Goal: Book appointment/travel/reservation

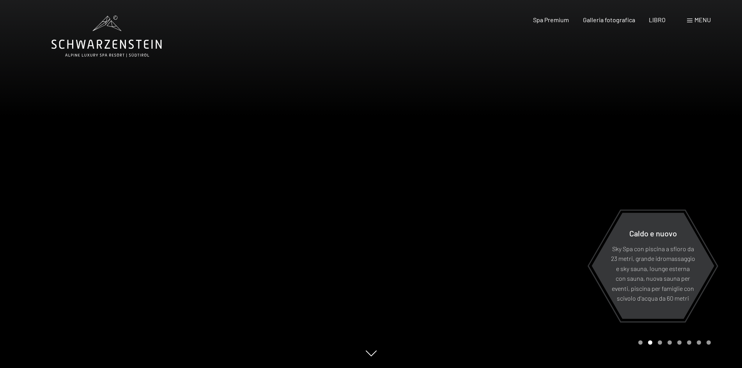
click at [695, 18] on font "menu" at bounding box center [702, 19] width 16 height 7
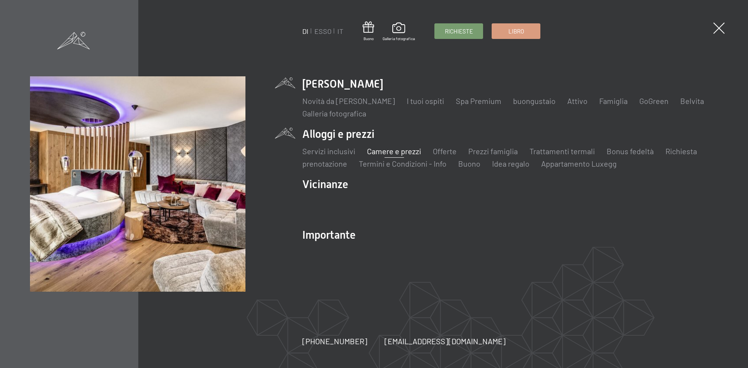
click at [401, 153] on font "Camere e prezzi" at bounding box center [394, 151] width 54 height 9
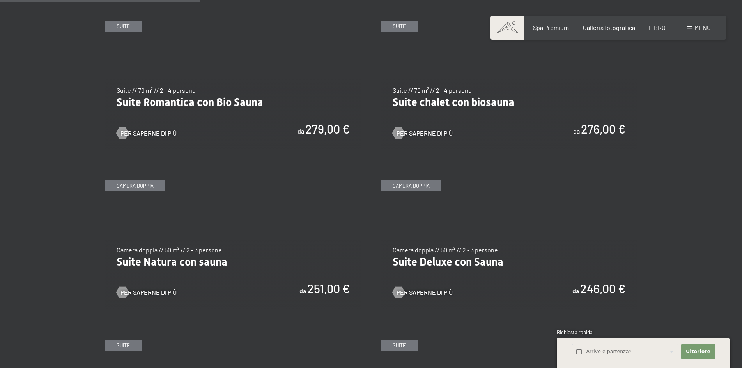
scroll to position [662, 0]
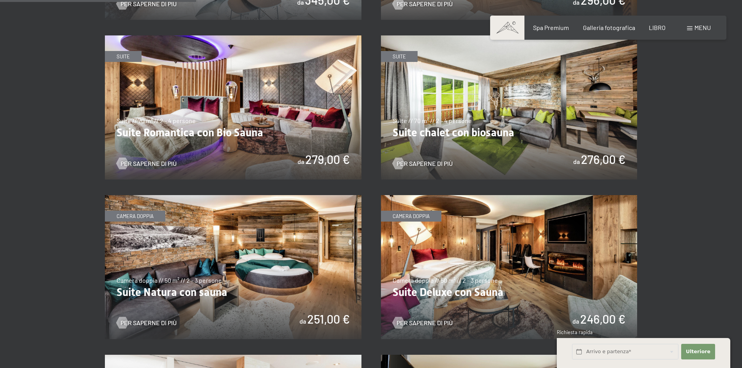
click at [233, 251] on img at bounding box center [233, 267] width 256 height 144
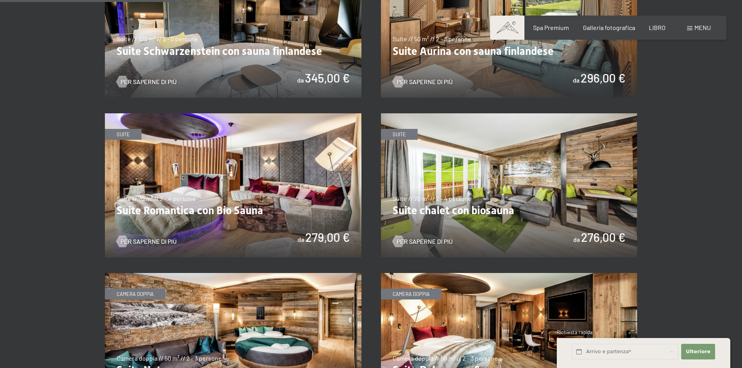
click at [233, 189] on img at bounding box center [233, 185] width 256 height 144
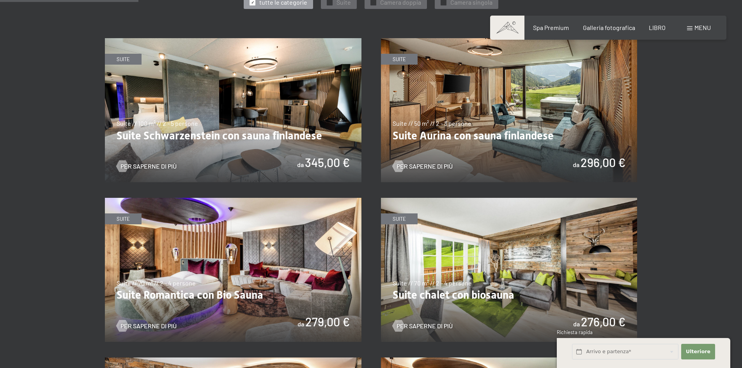
scroll to position [468, 0]
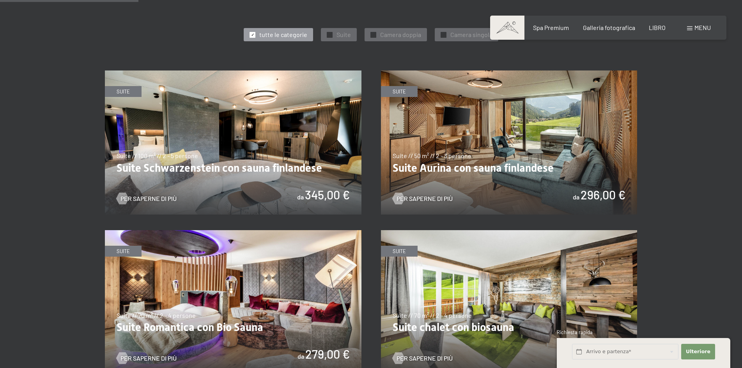
click at [240, 130] on img at bounding box center [233, 143] width 256 height 144
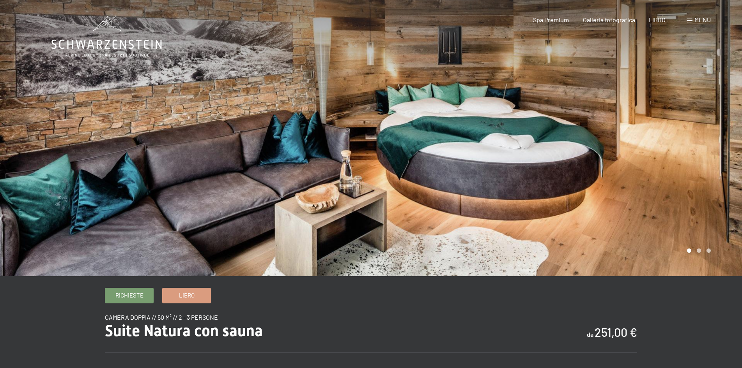
click at [717, 132] on div at bounding box center [556, 138] width 371 height 276
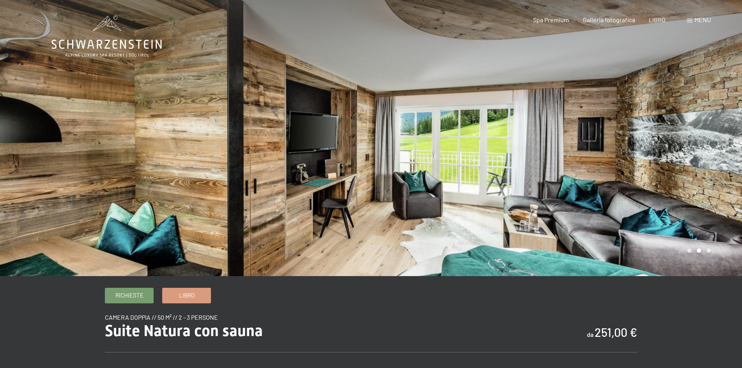
click at [712, 130] on div at bounding box center [556, 138] width 371 height 276
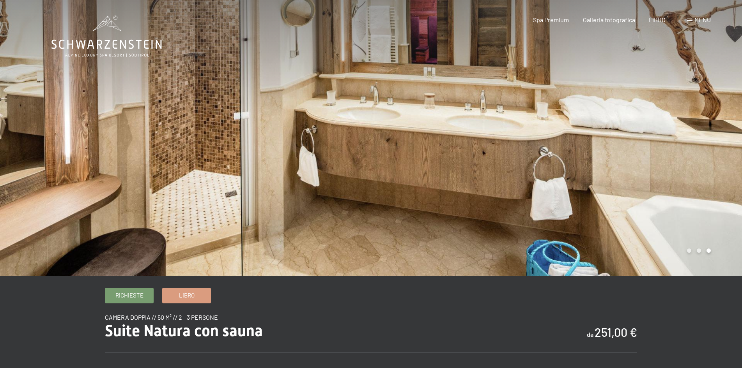
click at [712, 129] on div at bounding box center [556, 138] width 371 height 276
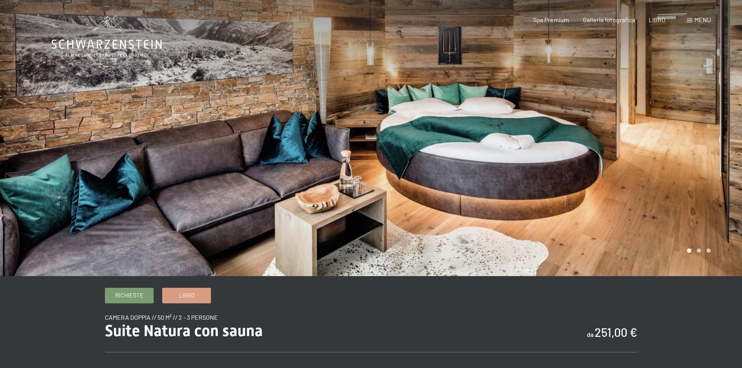
click at [712, 129] on div at bounding box center [556, 138] width 371 height 276
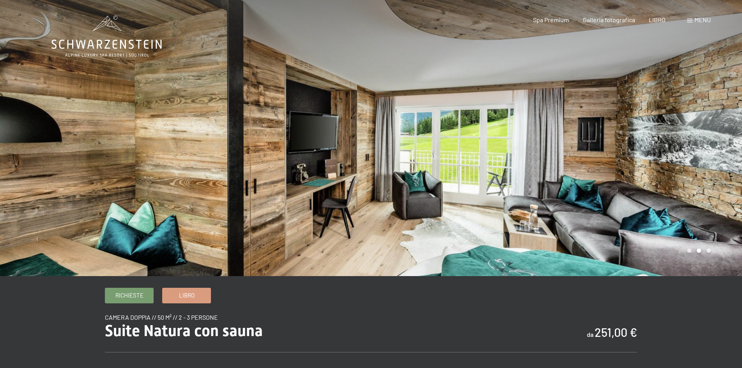
click at [712, 129] on div at bounding box center [556, 138] width 371 height 276
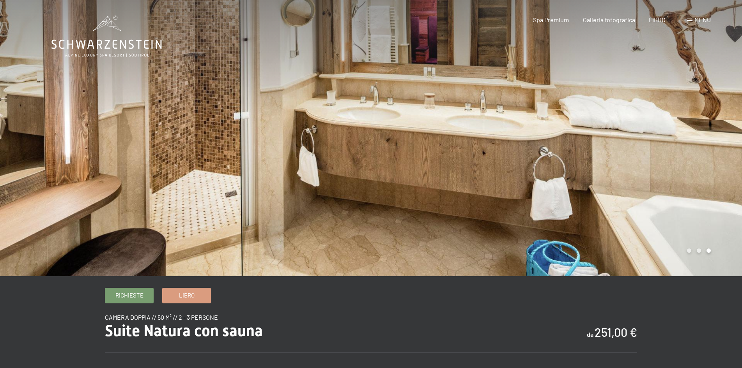
click at [711, 128] on div at bounding box center [556, 138] width 371 height 276
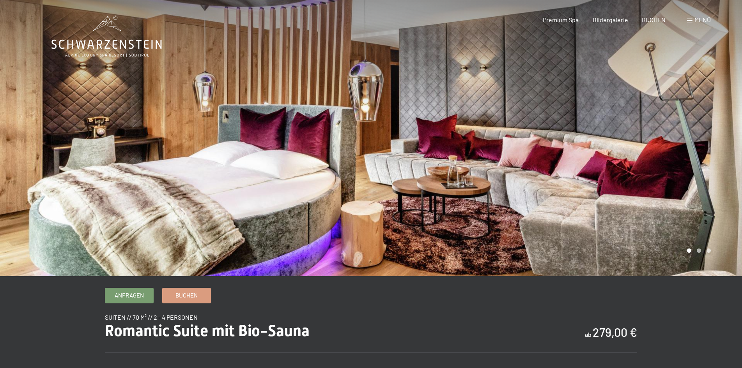
click at [659, 141] on div at bounding box center [556, 138] width 371 height 276
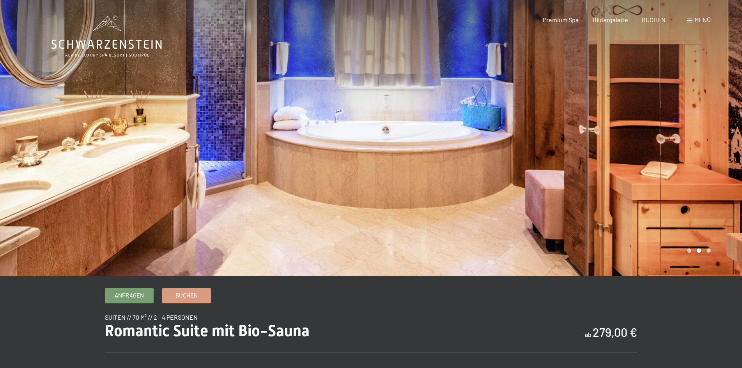
click at [659, 142] on div at bounding box center [556, 138] width 371 height 276
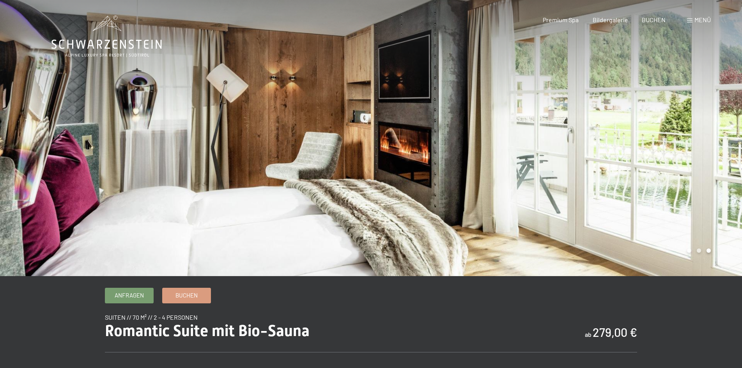
click at [659, 142] on div at bounding box center [556, 138] width 371 height 276
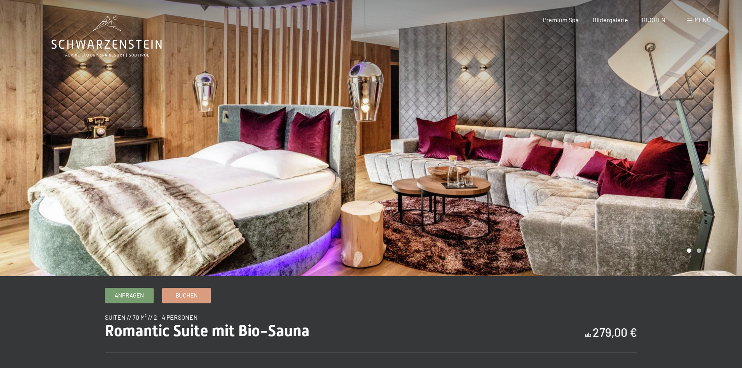
click at [659, 142] on div at bounding box center [556, 138] width 371 height 276
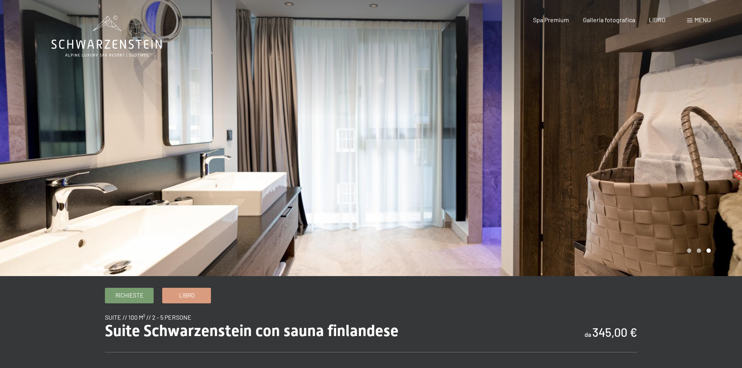
click at [690, 125] on div at bounding box center [556, 138] width 371 height 276
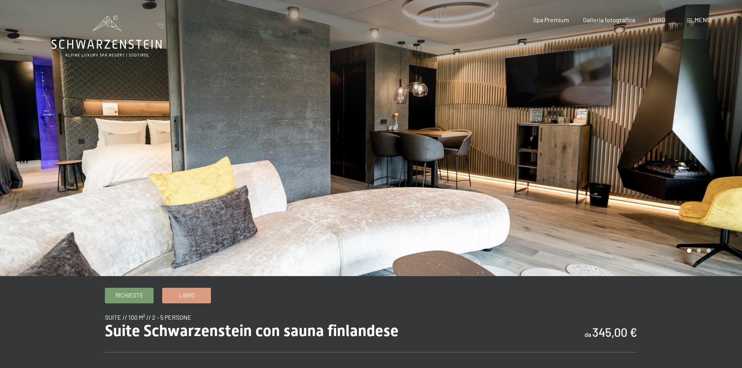
click at [690, 124] on div at bounding box center [556, 138] width 371 height 276
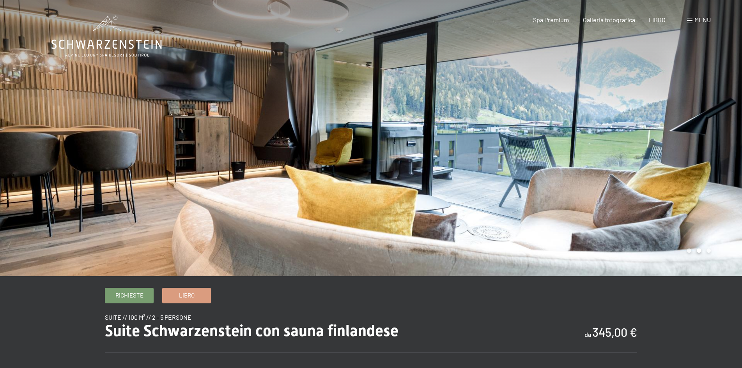
click at [690, 124] on div at bounding box center [556, 138] width 371 height 276
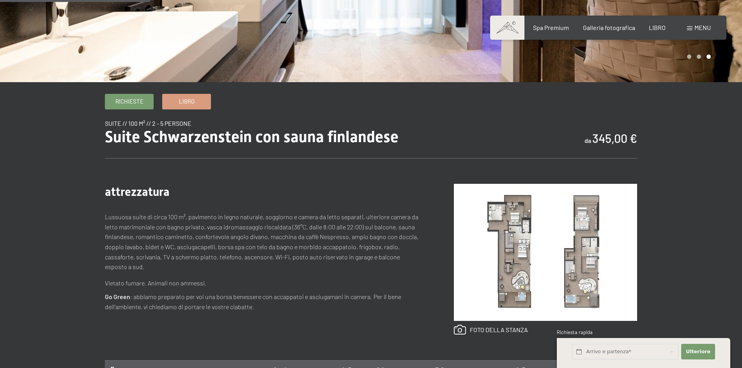
scroll to position [312, 0]
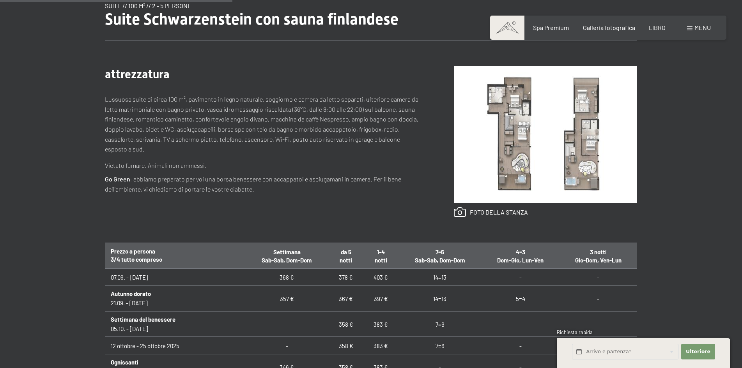
click at [539, 124] on img at bounding box center [545, 134] width 183 height 137
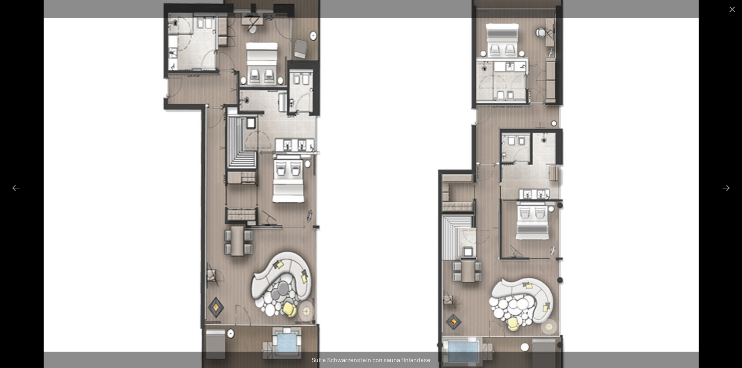
click at [468, 244] on img at bounding box center [371, 184] width 655 height 368
click at [733, 6] on button "Chiudi galleria" at bounding box center [731, 9] width 19 height 18
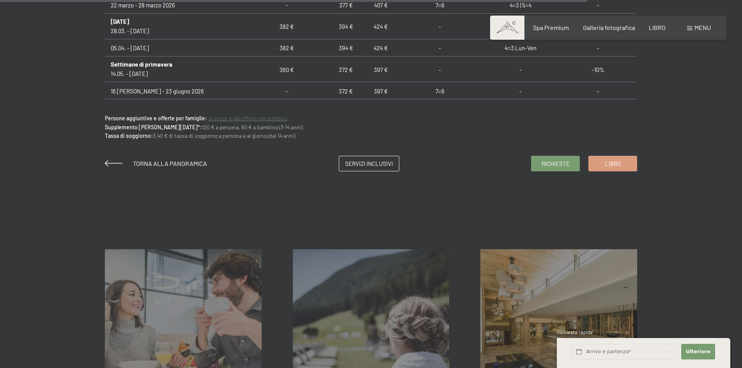
scroll to position [818, 0]
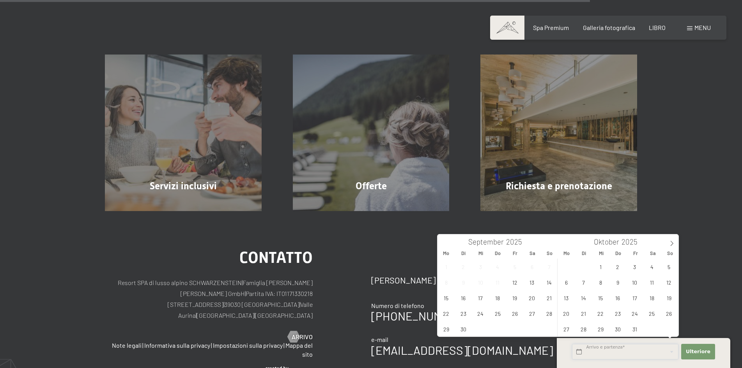
click at [585, 351] on input "text" at bounding box center [625, 352] width 106 height 16
click at [673, 243] on icon at bounding box center [671, 243] width 5 height 5
click at [672, 244] on icon at bounding box center [671, 243] width 5 height 5
type input "2026"
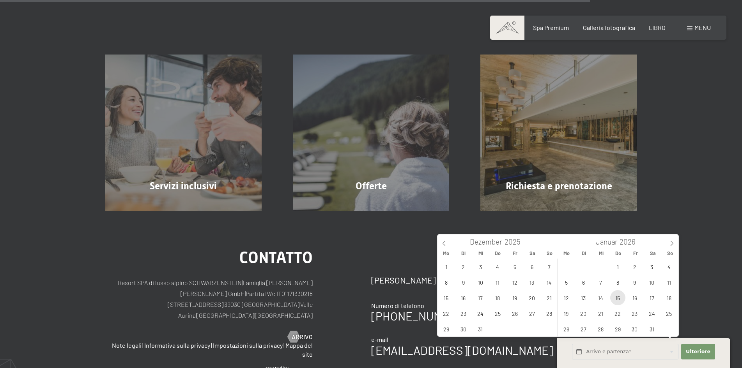
click at [618, 298] on span "15" at bounding box center [617, 297] width 15 height 15
click at [669, 300] on span "18" at bounding box center [668, 297] width 15 height 15
type input "Do. 15.01.2026 - So. 18.01.2026"
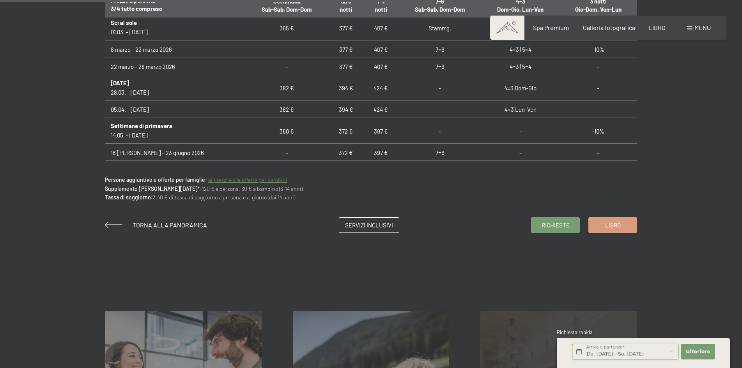
scroll to position [718, 0]
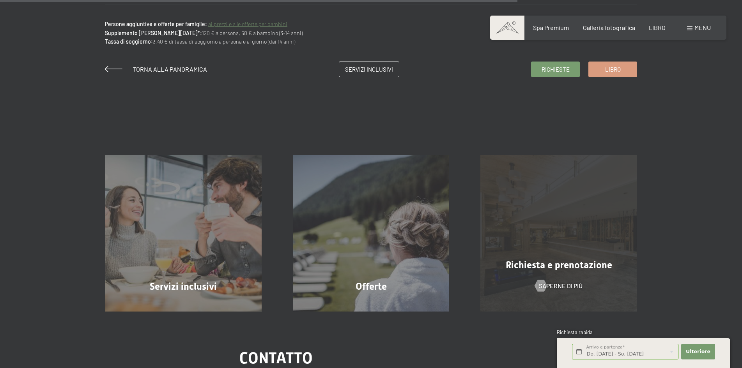
click at [573, 265] on font "Richiesta e prenotazione" at bounding box center [558, 265] width 106 height 11
